Goal: Task Accomplishment & Management: Complete application form

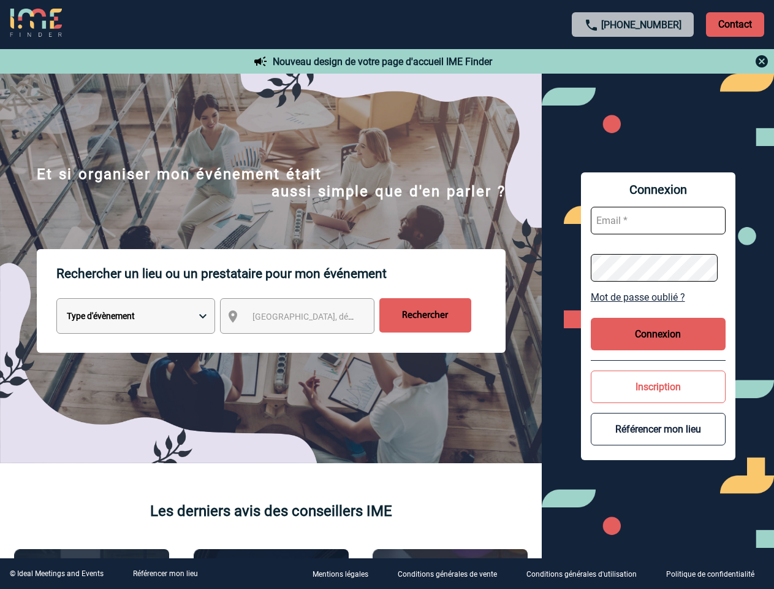
click at [387, 294] on p "Rechercher un lieu ou un prestataire pour mon événement" at bounding box center [280, 273] width 449 height 49
click at [735, 24] on p "Contact" at bounding box center [735, 24] width 58 height 25
click at [633, 61] on div at bounding box center [633, 61] width 273 height 15
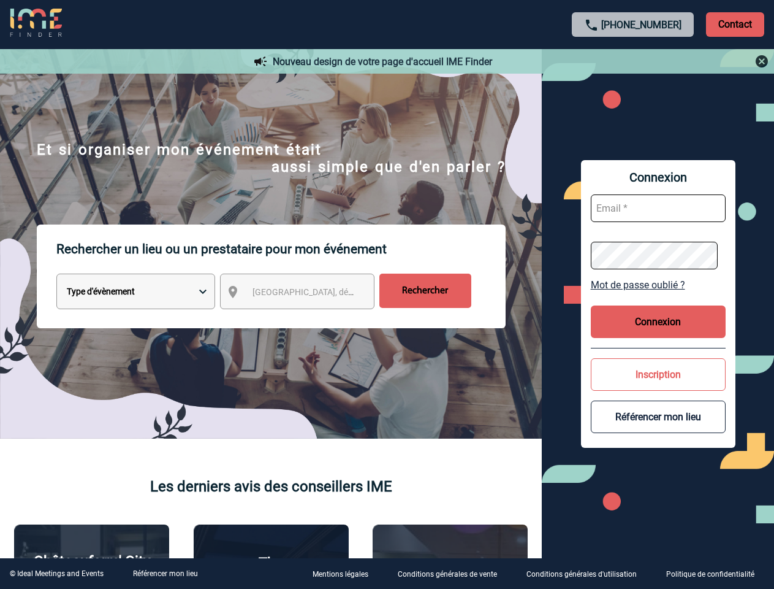
click at [308, 318] on div at bounding box center [331, 252] width 663 height 504
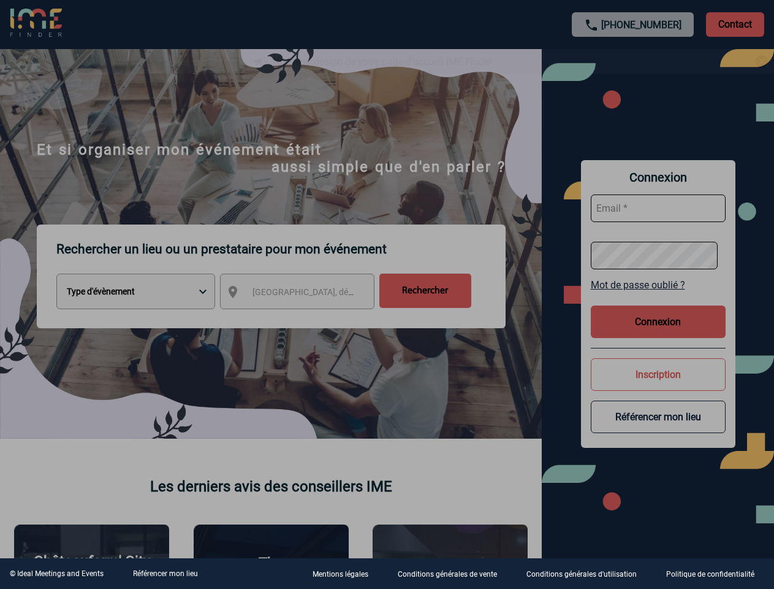
click at [659, 297] on div at bounding box center [387, 294] width 774 height 589
click at [659, 334] on div at bounding box center [387, 294] width 774 height 589
click at [659, 386] on div at bounding box center [387, 294] width 774 height 589
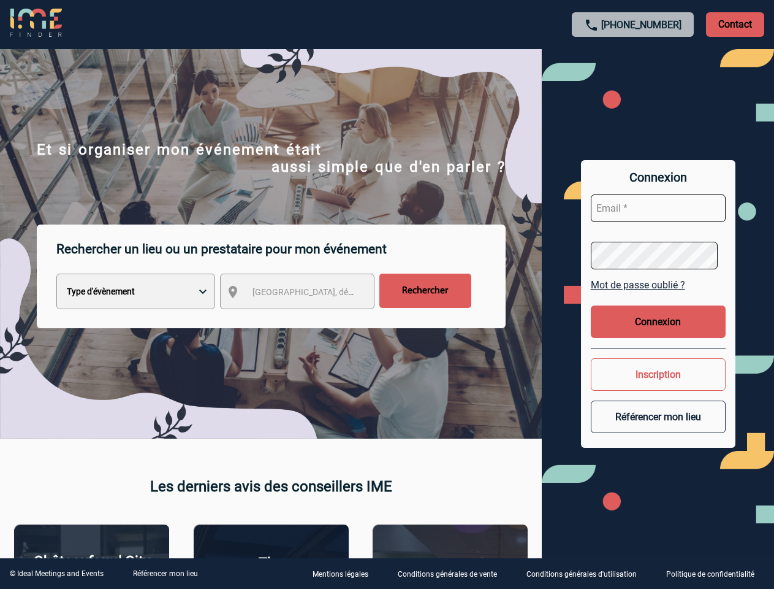
click at [659, 429] on button "Référencer mon lieu" at bounding box center [658, 416] width 135 height 32
click at [165, 573] on link "Référencer mon lieu" at bounding box center [165, 573] width 65 height 9
